Goal: Information Seeking & Learning: Learn about a topic

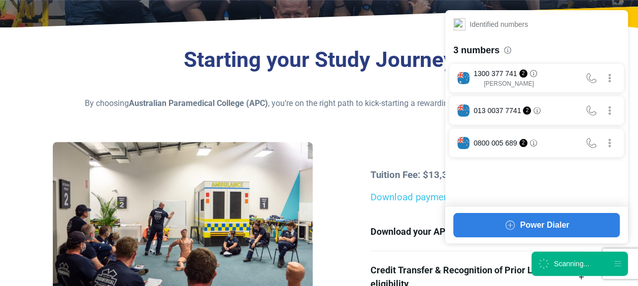
click at [540, 264] on icon at bounding box center [543, 264] width 14 height 14
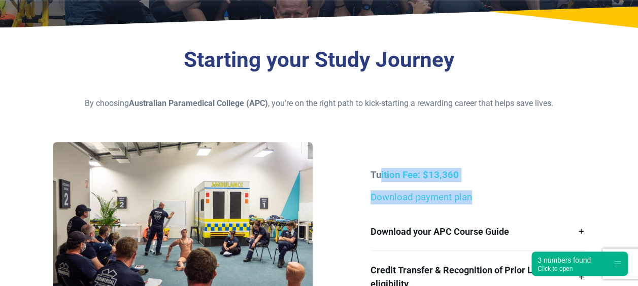
drag, startPoint x: 378, startPoint y: 176, endPoint x: 470, endPoint y: 185, distance: 92.3
click at [471, 185] on div "Tuition Fee: $13,360 Download payment plan Download your APC Course Guide Here’…" at bounding box center [477, 235] width 227 height 135
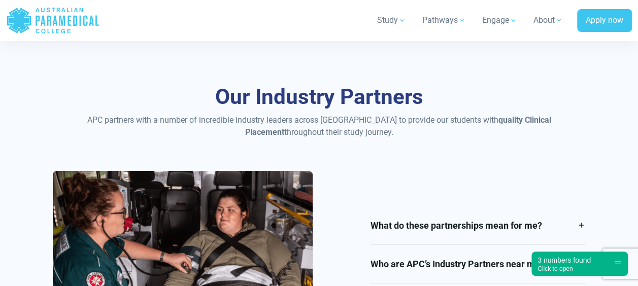
scroll to position [1776, 0]
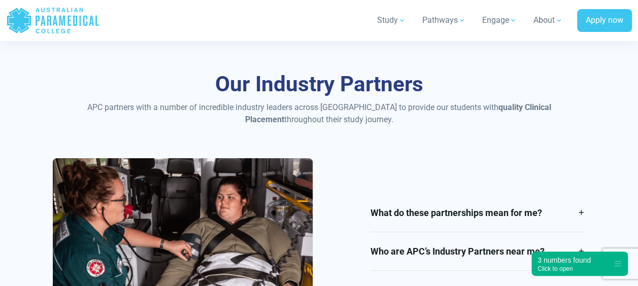
drag, startPoint x: 284, startPoint y: 87, endPoint x: 500, endPoint y: 117, distance: 217.6
click at [500, 117] on div "Our Industry Partners APC partners with a number of incredible industry leaders…" at bounding box center [319, 99] width 532 height 54
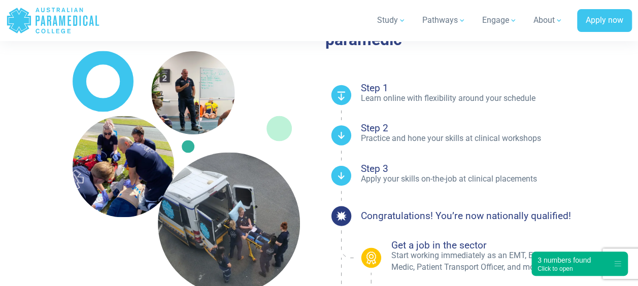
scroll to position [660, 0]
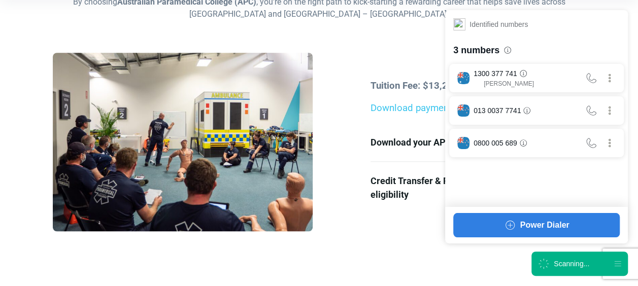
click at [563, 264] on div "Scanning..." at bounding box center [572, 264] width 36 height 10
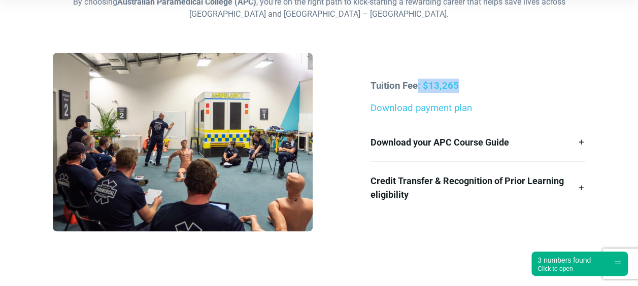
drag, startPoint x: 415, startPoint y: 81, endPoint x: 539, endPoint y: 67, distance: 125.1
click at [539, 67] on div "Tuition Fee: $13,265 Download payment plan Download your APC Course Guide Here’…" at bounding box center [319, 146] width 544 height 186
drag, startPoint x: 539, startPoint y: 67, endPoint x: 466, endPoint y: 47, distance: 76.5
click at [466, 47] on div "Starting your Study Journey By choosing Australian Paramedical College (APC) , …" at bounding box center [319, 103] width 638 height 338
click at [435, 46] on div "Starting your Study Journey By choosing Australian Paramedical College (APC) , …" at bounding box center [319, 103] width 638 height 338
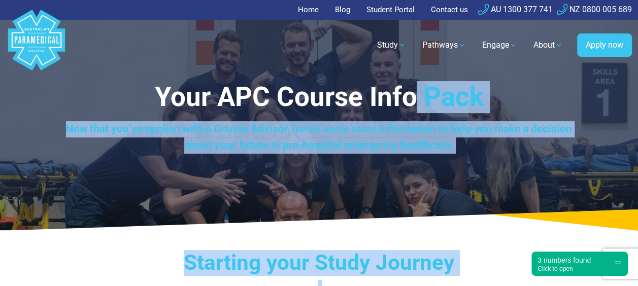
drag, startPoint x: 369, startPoint y: 55, endPoint x: 417, endPoint y: 99, distance: 65.0
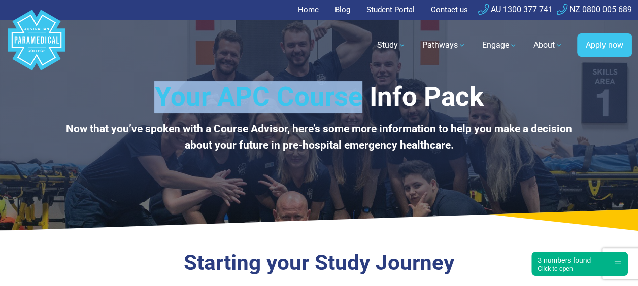
drag, startPoint x: 146, startPoint y: 90, endPoint x: 358, endPoint y: -53, distance: 255.8
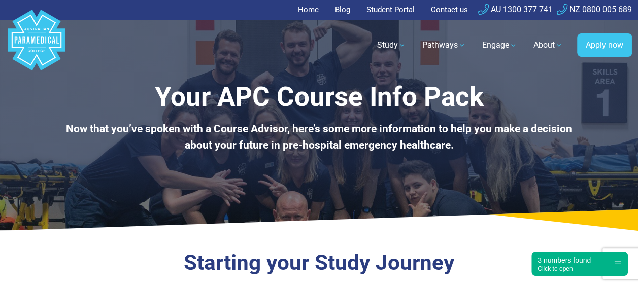
click at [245, 53] on div "Study All courses HLT51020 Diploma of Emergency Health Care HLT41120 Certificat…" at bounding box center [349, 45] width 565 height 28
